Goal: Information Seeking & Learning: Learn about a topic

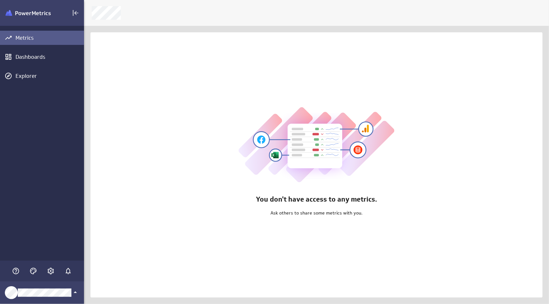
scroll to position [314, 475]
click at [55, 272] on div "Main Menu" at bounding box center [50, 271] width 11 height 11
click at [52, 271] on icon "Account and settings" at bounding box center [51, 271] width 8 height 8
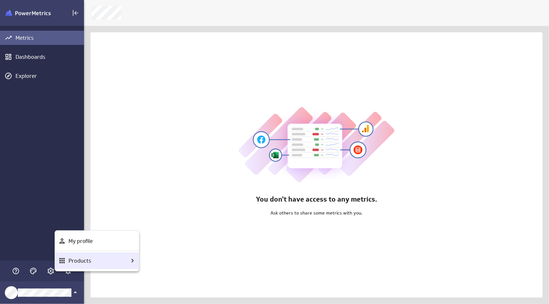
click at [71, 261] on p "Products" at bounding box center [80, 261] width 23 height 8
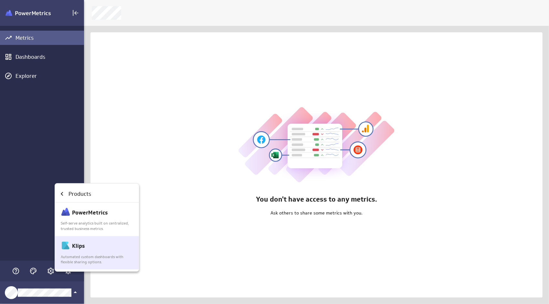
click at [110, 258] on p "Automated custom dashboards with flexible sharing options." at bounding box center [97, 259] width 73 height 11
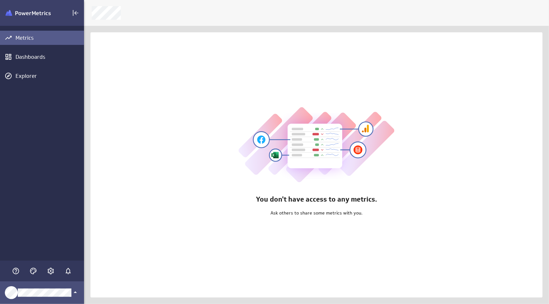
scroll to position [314, 475]
click at [54, 272] on icon "Account and settings" at bounding box center [51, 271] width 8 height 8
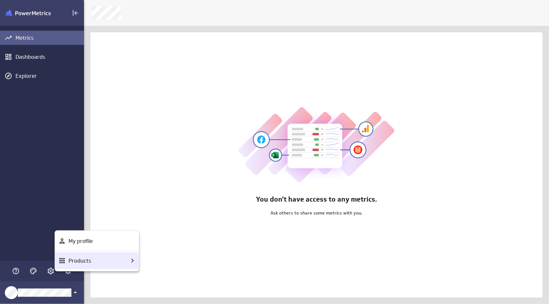
click at [71, 259] on p "Products" at bounding box center [80, 261] width 23 height 8
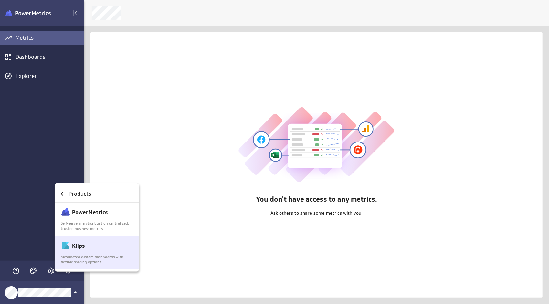
click at [76, 263] on p "Automated custom dashboards with flexible sharing options." at bounding box center [97, 259] width 73 height 11
